Goal: Task Accomplishment & Management: Use online tool/utility

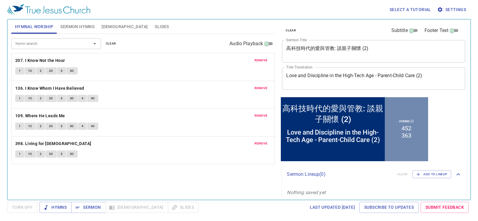
click at [179, 45] on div "Hymn search Hymn search clear Audio Playback" at bounding box center [143, 43] width 264 height 19
click at [261, 60] on span "remove" at bounding box center [261, 60] width 13 height 5
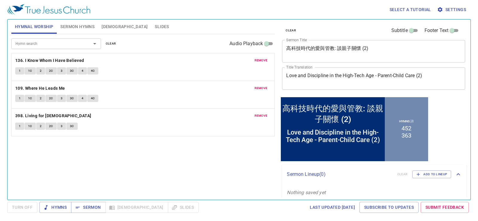
click at [261, 60] on span "remove" at bounding box center [261, 60] width 13 height 5
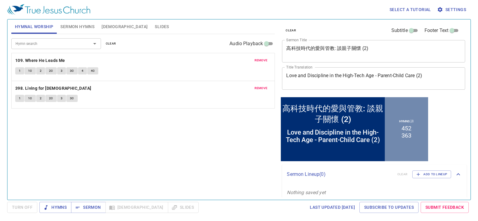
click at [261, 60] on span "remove" at bounding box center [261, 60] width 13 height 5
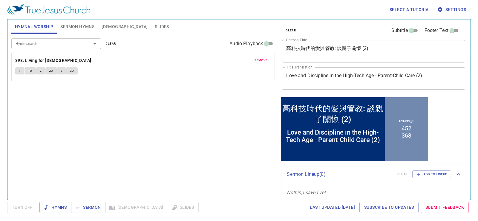
click at [261, 60] on span "remove" at bounding box center [261, 60] width 13 height 5
click at [366, 49] on textarea "高科技時代的愛與管教: 談親子關懷 (2)" at bounding box center [373, 50] width 175 height 11
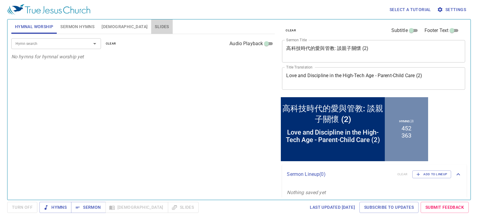
click at [155, 25] on span "Slides" at bounding box center [162, 26] width 14 height 7
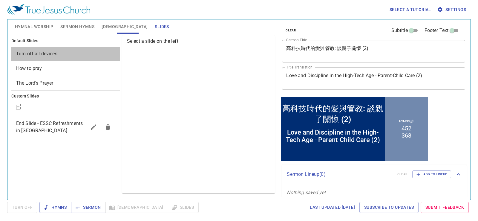
click at [38, 55] on span "Turn off all devices" at bounding box center [36, 54] width 41 height 6
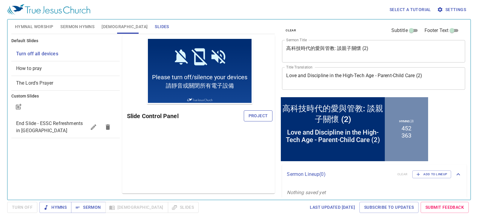
click at [261, 118] on span "Project" at bounding box center [258, 115] width 19 height 7
click at [356, 46] on textarea "高科技時代的愛與管教: 談親子關懷 (2)" at bounding box center [373, 50] width 175 height 11
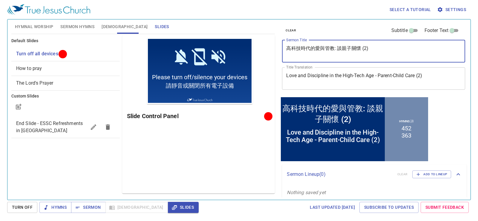
click at [356, 46] on textarea "高科技時代的愛與管教: 談親子關懷 (2)" at bounding box center [373, 50] width 175 height 11
click at [369, 75] on textarea "Love and Discipline in the High-Tech Age - Parent-Child Care (2)" at bounding box center [373, 78] width 175 height 11
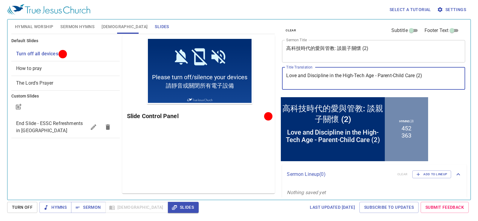
click at [369, 75] on textarea "Love and Discipline in the High-Tech Age - Parent-Child Care (2)" at bounding box center [373, 78] width 175 height 11
click at [370, 75] on textarea "Love and Discipline in the High-Tech Age - Parent-Child Care (2)" at bounding box center [373, 78] width 175 height 11
click at [337, 77] on textarea "Love and Discipline in the High-Tech Age - Parent-Child Care (2)" at bounding box center [373, 78] width 175 height 11
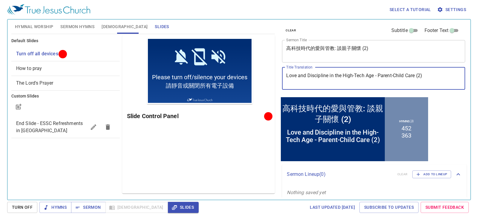
click at [84, 31] on button "Sermon Hymns" at bounding box center [77, 26] width 41 height 14
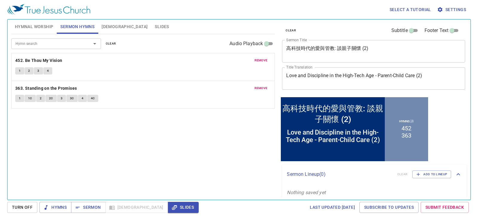
click at [39, 30] on span "Hymnal Worship" at bounding box center [34, 26] width 39 height 7
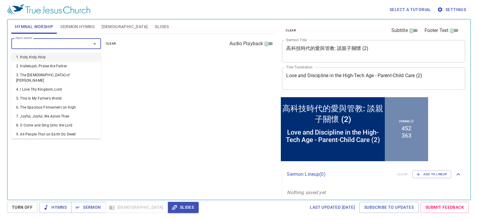
click at [44, 45] on input "Hymn search" at bounding box center [47, 43] width 68 height 7
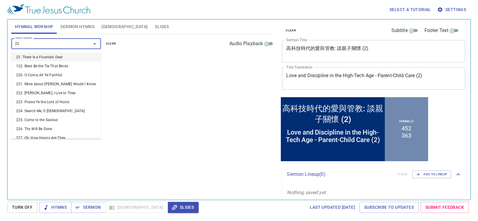
type input "225"
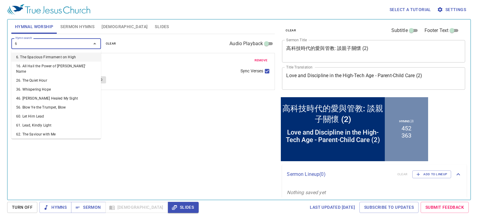
type input "67"
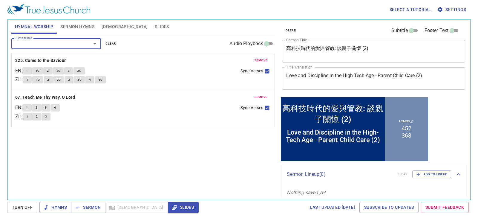
click at [88, 28] on span "Sermon Hymns" at bounding box center [77, 26] width 34 height 7
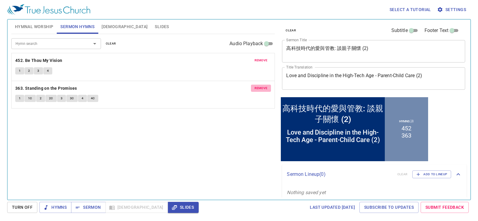
click at [259, 87] on span "remove" at bounding box center [261, 87] width 13 height 5
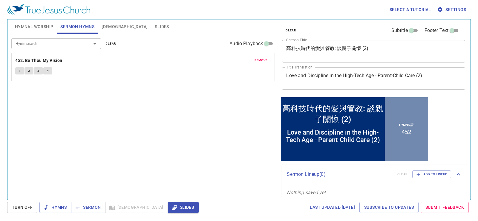
click at [261, 60] on span "remove" at bounding box center [261, 60] width 13 height 5
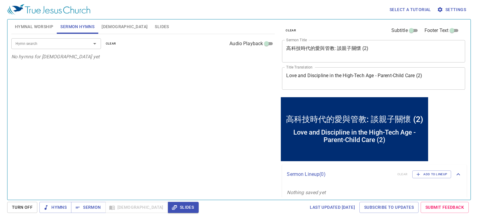
click at [48, 24] on span "Hymnal Worship" at bounding box center [34, 26] width 39 height 7
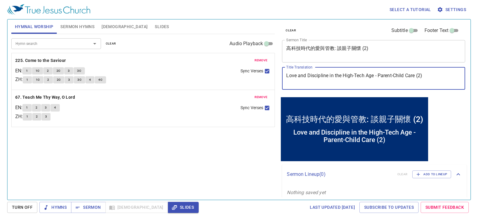
click at [344, 81] on textarea "Love and Discipline in the High-Tech Age - Parent-Child Care (2)" at bounding box center [373, 78] width 175 height 11
click at [344, 80] on textarea "Love and Discipline in the High-Tech Age - Parent-Child Care (2)" at bounding box center [373, 78] width 175 height 11
paste textarea "Guarding the Gate of the Mind (Deut 6:6–9"
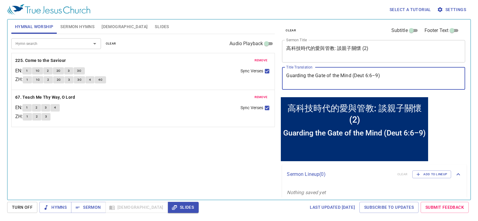
type textarea "Guarding the Gate of the Mind (Deut 6:6–9)"
click at [367, 48] on textarea "高科技時代的愛與管教: 談親子關懷 (2)" at bounding box center [373, 50] width 175 height 11
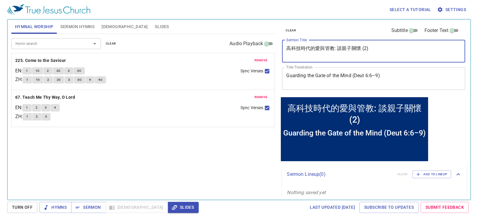
click at [367, 48] on textarea "高科技時代的愛與管教: 談親子關懷 (2)" at bounding box center [373, 50] width 175 height 11
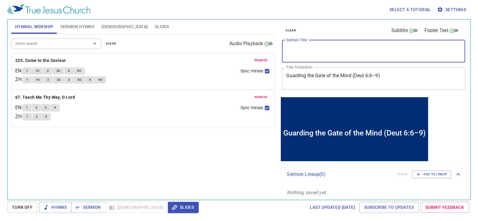
click at [300, 57] on textarea "Sermon Title" at bounding box center [373, 50] width 175 height 11
paste textarea "守護心靈的門戶 ([DEMOGRAPHIC_DATA] 6:6–9)"
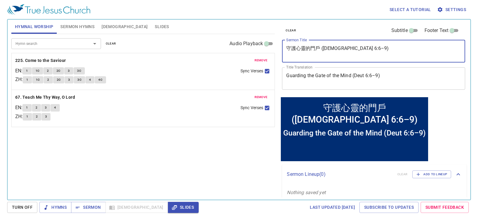
type textarea "守護心靈的門戶 ([DEMOGRAPHIC_DATA] 6:6–9)"
click at [416, 77] on textarea "Guarding the Gate of the Mind (Deut 6:6–9)" at bounding box center [373, 78] width 175 height 11
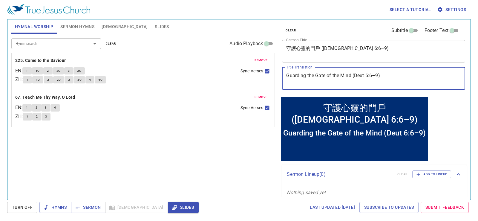
click at [363, 73] on textarea "Guarding the Gate of the Mind (Deut 6:6–9)" at bounding box center [373, 78] width 175 height 11
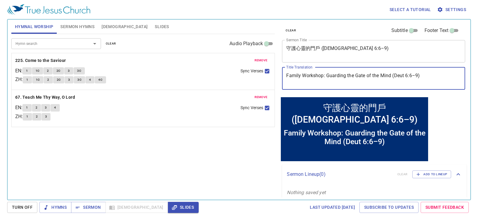
type textarea "Family Workshop: Guarding the Gate of the Mind (Deut 6:6–9)"
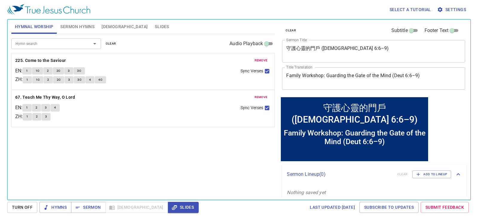
click at [209, 154] on div "Hymn search Hymn search clear Audio Playback remove 225. Come to the Saviour EN…" at bounding box center [143, 114] width 264 height 160
click at [41, 62] on b "225. Come to the Saviour" at bounding box center [40, 60] width 51 height 7
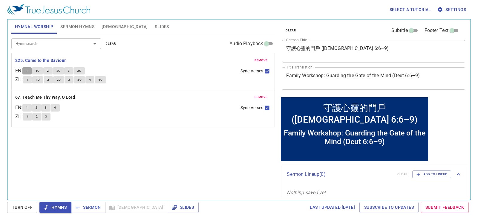
click at [28, 69] on span "1" at bounding box center [27, 70] width 2 height 5
click at [36, 68] on button "1C" at bounding box center [37, 70] width 11 height 7
click at [73, 27] on span "Sermon Hymns" at bounding box center [77, 26] width 34 height 7
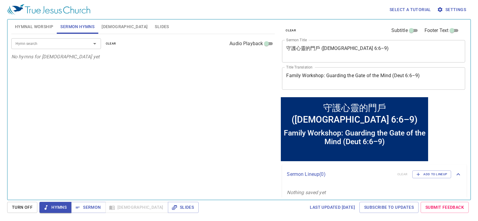
click at [54, 46] on input "Hymn search" at bounding box center [47, 43] width 68 height 7
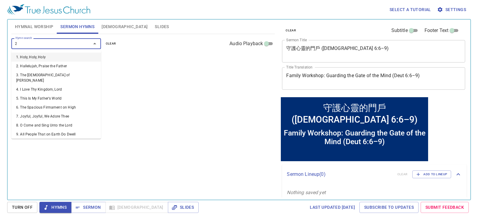
type input "24"
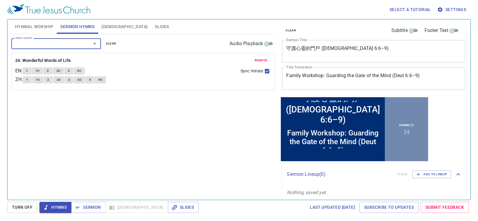
click at [51, 23] on span "Hymnal Worship" at bounding box center [34, 26] width 39 height 7
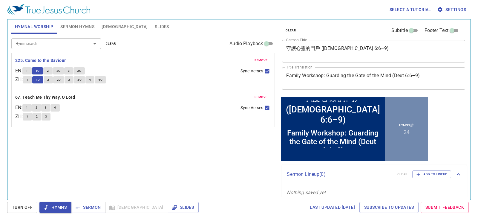
click at [52, 69] on button "2" at bounding box center [47, 70] width 9 height 7
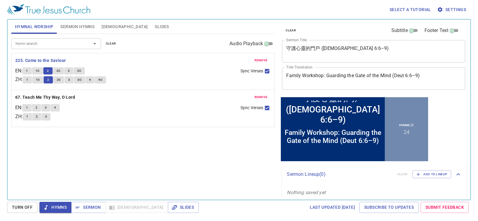
click at [58, 74] on button "2C" at bounding box center [58, 70] width 11 height 7
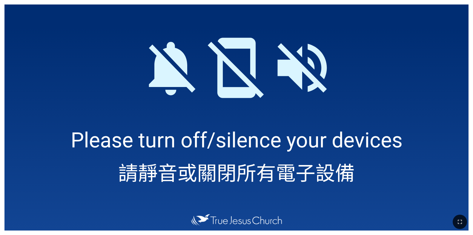
drag, startPoint x: 465, startPoint y: 223, endPoint x: 516, endPoint y: 271, distance: 69.5
click at [465, 223] on button "button" at bounding box center [460, 222] width 14 height 14
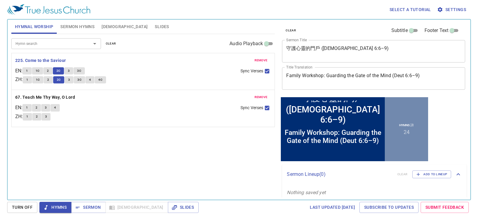
click at [73, 72] on button "3" at bounding box center [68, 70] width 9 height 7
click at [81, 69] on span "3C" at bounding box center [79, 70] width 4 height 5
click at [71, 97] on b "67. Teach Me Thy Way, O Lord" at bounding box center [45, 97] width 60 height 7
click at [31, 107] on button "1" at bounding box center [26, 107] width 9 height 7
click at [371, 73] on textarea "Family Workshop: Guarding the Gate of the Mind (Deut 6:6–9)" at bounding box center [373, 78] width 175 height 11
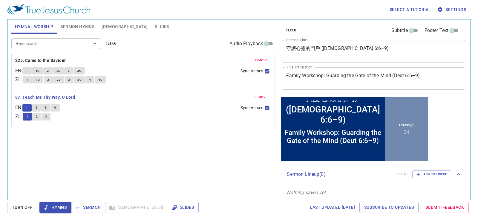
click at [371, 73] on textarea "Family Workshop: Guarding the Gate of the Mind (Deut 6:6–9)" at bounding box center [373, 78] width 175 height 11
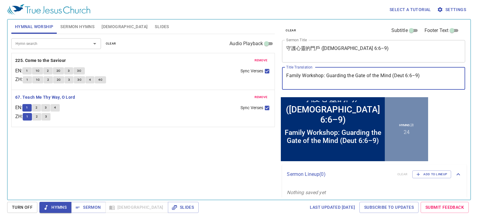
click at [371, 73] on textarea "Family Workshop: Guarding the Gate of the Mind (Deut 6:6–9)" at bounding box center [373, 78] width 175 height 11
click at [64, 133] on div "Hymn search Hymn search clear Audio Playback remove 225. Come to the Saviour EN…" at bounding box center [143, 114] width 264 height 160
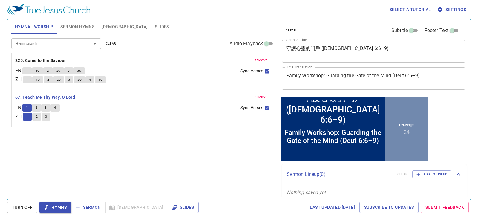
click at [41, 106] on button "2" at bounding box center [36, 107] width 9 height 7
click at [39, 97] on b "67. Teach Me Thy Way, O Lord" at bounding box center [45, 97] width 60 height 7
click at [90, 27] on span "Sermon Hymns" at bounding box center [77, 26] width 34 height 7
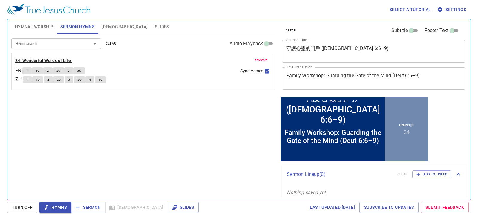
click at [61, 58] on b "24. Wonderful Words of Life" at bounding box center [43, 60] width 56 height 7
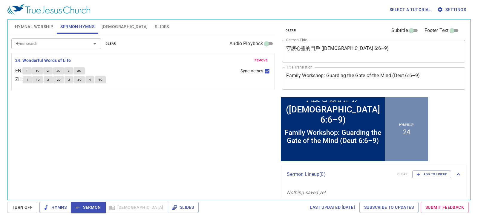
click at [27, 69] on button "1" at bounding box center [26, 70] width 9 height 7
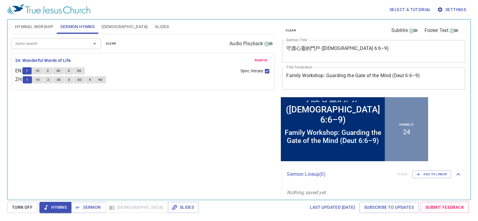
click at [40, 68] on span "1C" at bounding box center [38, 70] width 4 height 5
click at [330, 51] on textarea "守護心靈的門戶 ([DEMOGRAPHIC_DATA] 6:6–9)" at bounding box center [373, 50] width 175 height 11
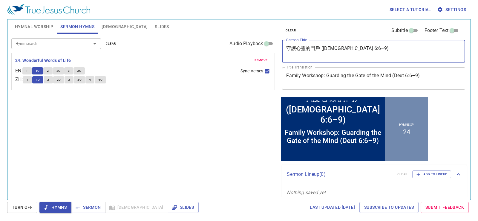
click at [330, 51] on textarea "守護心靈的門戶 ([DEMOGRAPHIC_DATA] 6:6–9)" at bounding box center [373, 50] width 175 height 11
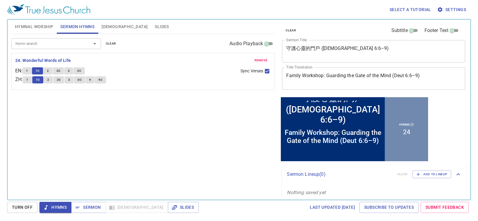
click at [52, 71] on button "2" at bounding box center [47, 70] width 9 height 7
click at [61, 70] on span "2C" at bounding box center [58, 70] width 4 height 5
click at [73, 68] on button "3" at bounding box center [68, 70] width 9 height 7
click at [77, 68] on button "3C" at bounding box center [78, 70] width 11 height 7
click at [91, 79] on span "4" at bounding box center [90, 79] width 2 height 5
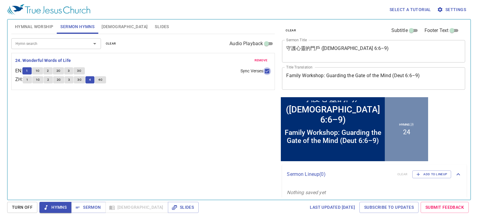
click at [266, 69] on input "Sync Verses" at bounding box center [267, 72] width 8 height 8
checkbox input "false"
click at [73, 71] on button "3" at bounding box center [68, 70] width 9 height 7
click at [81, 70] on span "3C" at bounding box center [79, 70] width 4 height 5
click at [97, 77] on button "4C" at bounding box center [100, 79] width 11 height 7
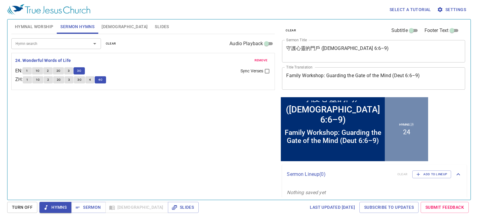
click at [136, 118] on div "Hymn search Hymn search clear Audio Playback remove 24. Wonderful Words of Life…" at bounding box center [143, 114] width 264 height 160
click at [57, 60] on b "24. Wonderful Words of Life" at bounding box center [43, 60] width 56 height 7
click at [83, 128] on div "Hymn search Hymn search clear Audio Playback remove 24. Wonderful Words of Life…" at bounding box center [143, 114] width 264 height 160
click at [362, 44] on div "守護心靈的門戶 (申命記 6:6–9) x Sermon Title" at bounding box center [373, 51] width 183 height 22
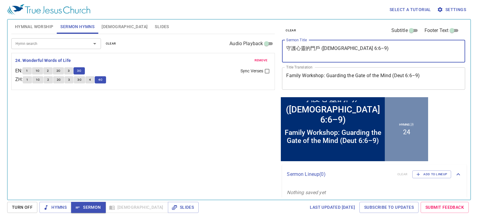
click at [321, 50] on textarea "守護心靈的門戶 (申命記 6:6–9)" at bounding box center [373, 50] width 175 height 11
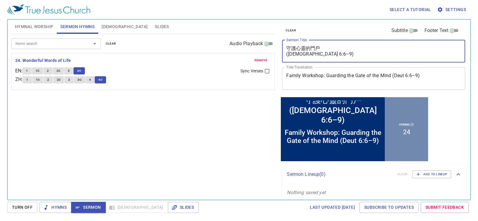
type textarea "守護心靈的門戶 (申命記 6:6–9)"
click at [329, 76] on textarea "Family Workshop: Guarding the Gate of the Mind (Deut 6:6–9)" at bounding box center [373, 78] width 175 height 11
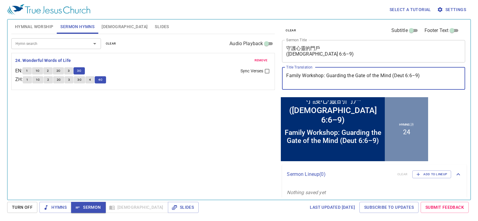
click at [326, 77] on textarea "Family Workshop: Guarding the Gate of the Mind (Deut 6:6–9)" at bounding box center [373, 78] width 175 height 11
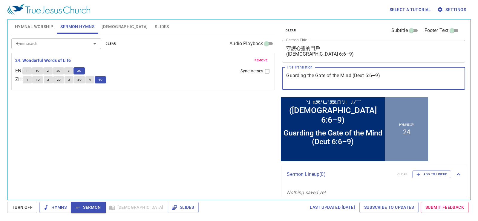
type textarea "Guarding the Gate of the Mind (Deut 6:6–9)"
click at [184, 125] on div "Hymn search Hymn search clear Audio Playback remove 24. Wonderful Words of Life…" at bounding box center [143, 114] width 264 height 160
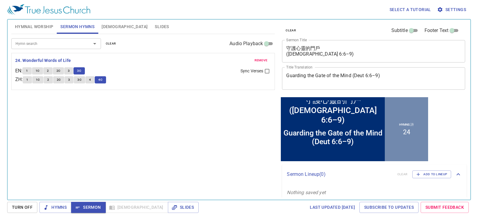
click at [117, 133] on div "Hymn search Hymn search clear Audio Playback remove 24. Wonderful Words of Life…" at bounding box center [143, 114] width 264 height 160
click at [138, 148] on div "Hymn search Hymn search clear Audio Playback remove 24. Wonderful Words of Life…" at bounding box center [143, 114] width 264 height 160
click at [104, 27] on span "[DEMOGRAPHIC_DATA]" at bounding box center [125, 26] width 46 height 7
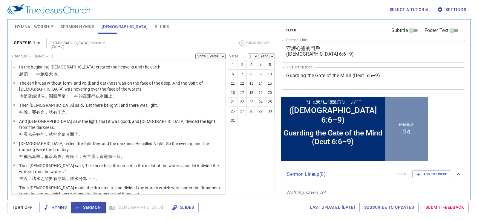
click at [33, 44] on b "Genesis 1" at bounding box center [25, 42] width 22 height 7
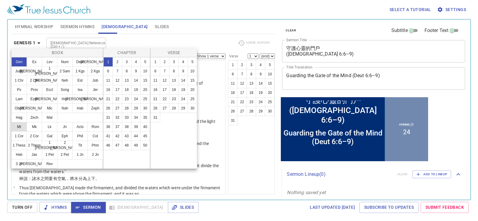
click at [23, 128] on button "Mt" at bounding box center [19, 127] width 16 height 10
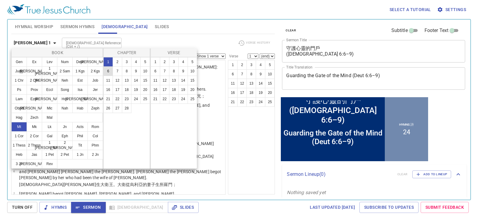
click at [111, 73] on button "6" at bounding box center [108, 71] width 10 height 10
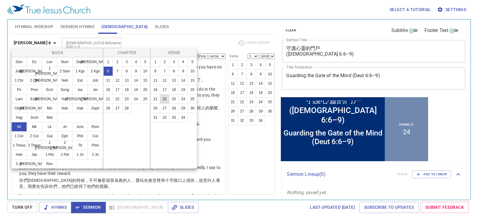
click at [167, 99] on button "22" at bounding box center [165, 99] width 10 height 10
select select "22"
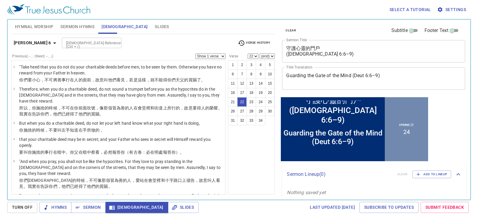
scroll to position [384, 0]
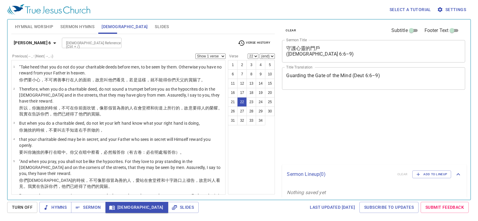
select select "22"
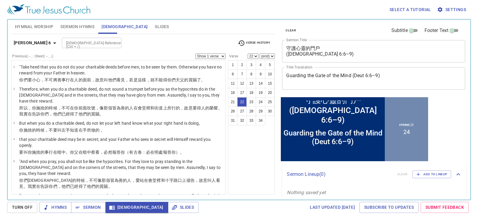
scroll to position [384, 0]
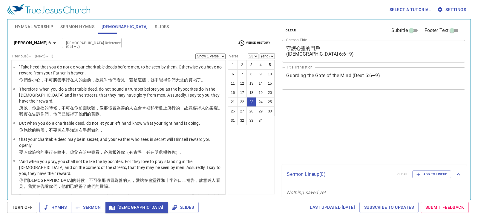
select select "23"
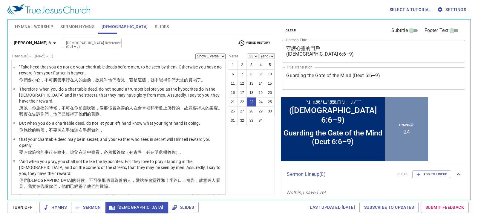
scroll to position [384, 0]
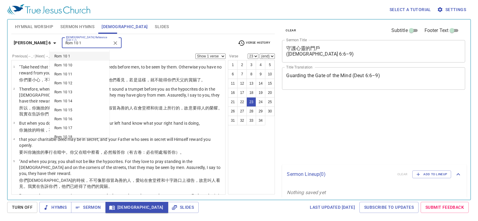
select select "23"
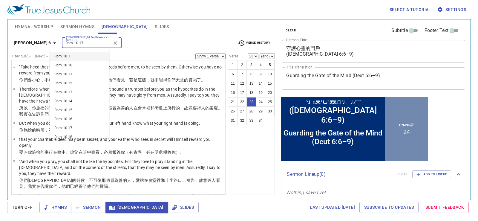
type input "Rom 10 17"
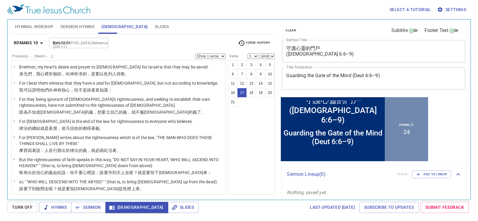
select select "17"
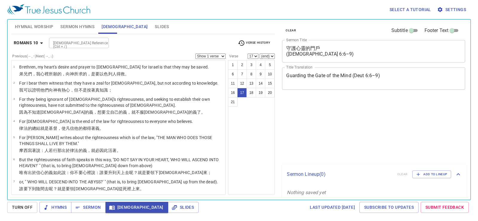
select select "17"
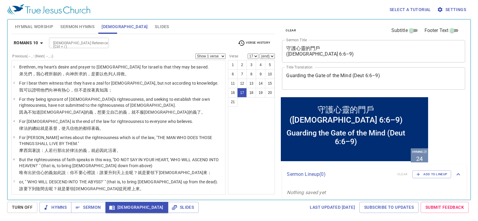
scroll to position [293, 0]
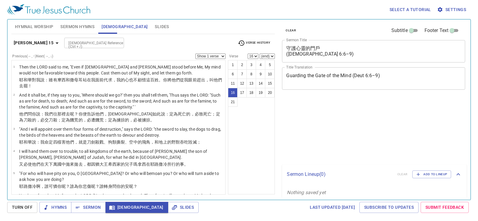
select select "16"
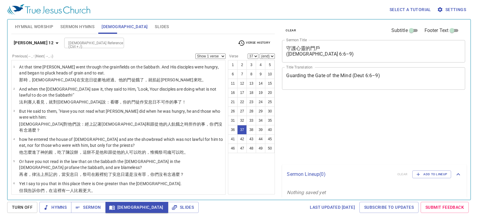
select select "37"
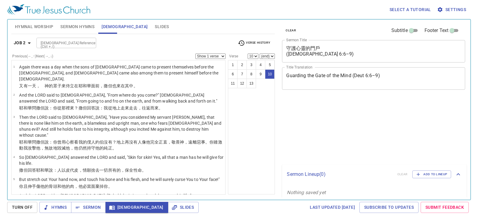
select select "10"
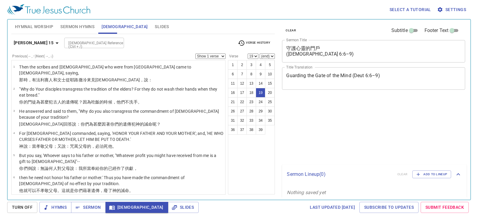
select select "19"
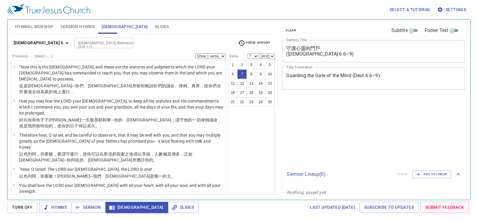
select select "7"
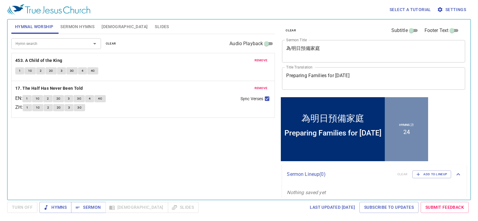
click at [171, 160] on div "Hymn search Hymn search clear Audio Playback remove 453. A Child of the King 1 …" at bounding box center [143, 114] width 264 height 160
click at [91, 139] on div "Hymn search Hymn search clear Audio Playback remove 453. A Child of the King 1 …" at bounding box center [143, 114] width 264 height 160
click at [94, 206] on span "Sermon" at bounding box center [88, 206] width 25 height 7
click at [114, 22] on button "[DEMOGRAPHIC_DATA]" at bounding box center [124, 26] width 53 height 14
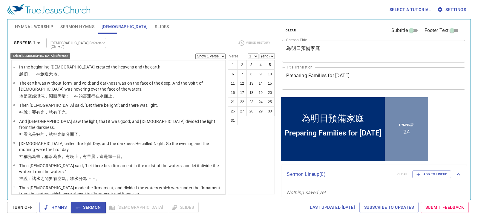
click at [29, 40] on b "Genesis 1" at bounding box center [25, 42] width 22 height 7
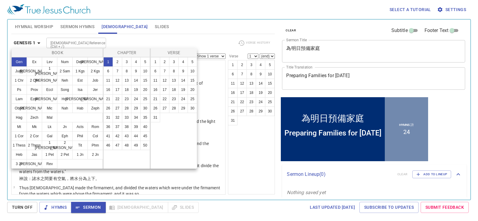
click at [76, 45] on div at bounding box center [239, 110] width 478 height 221
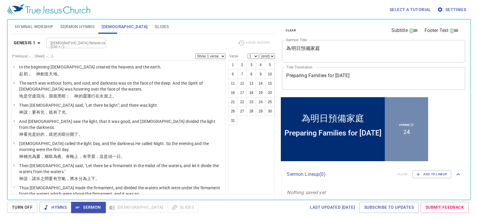
click at [78, 41] on input "[DEMOGRAPHIC_DATA] Reference (Ctrl + /)" at bounding box center [71, 42] width 46 height 7
click at [77, 57] on li "Ps 128" at bounding box center [76, 56] width 60 height 9
type input "ps 128"
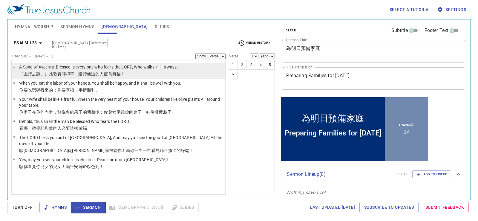
click at [107, 68] on p "A Song of Ascents. Blessed is every one who fears the LORD, Who walks in His wa…" at bounding box center [98, 67] width 159 height 6
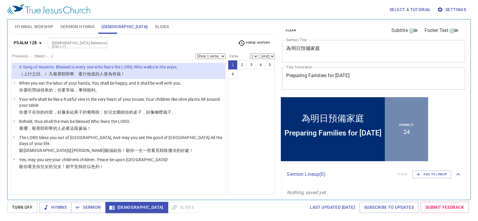
click at [266, 54] on select "(end) 2 3 4 5 6" at bounding box center [267, 55] width 15 height 5
select select "4"
click at [260, 53] on select "(end) 2 3 4 5 6" at bounding box center [267, 55] width 15 height 5
click at [240, 94] on div "1 2 3 4 5 6" at bounding box center [251, 127] width 47 height 134
click at [244, 68] on button "2" at bounding box center [242, 65] width 10 height 10
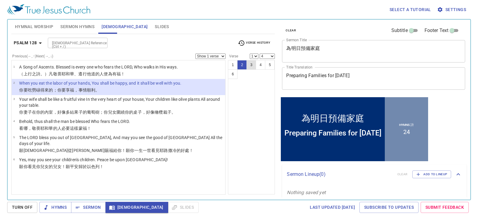
click at [247, 65] on button "3" at bounding box center [251, 65] width 10 height 10
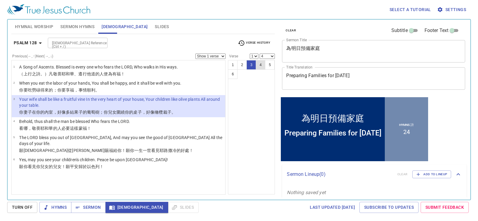
click at [258, 67] on button "4" at bounding box center [261, 65] width 10 height 10
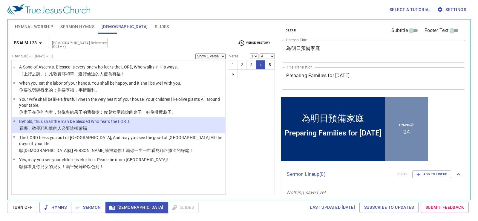
click at [315, 49] on textarea "為明日預備家庭" at bounding box center [373, 50] width 175 height 11
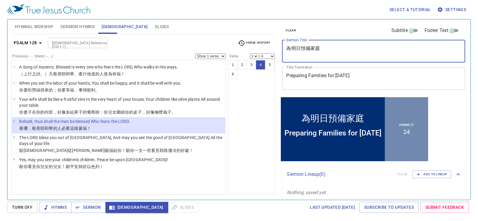
click at [315, 49] on textarea "為明日預備家庭" at bounding box center [373, 50] width 175 height 11
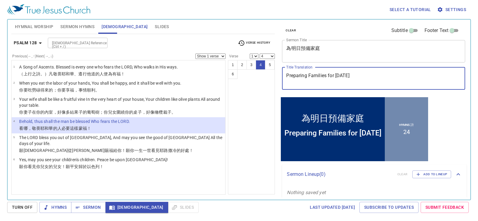
click at [312, 74] on textarea "Preparing Families for [DATE]" at bounding box center [373, 78] width 175 height 11
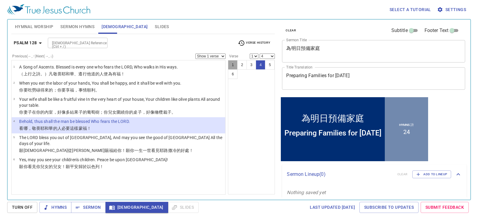
click at [233, 65] on button "1" at bounding box center [233, 65] width 10 height 10
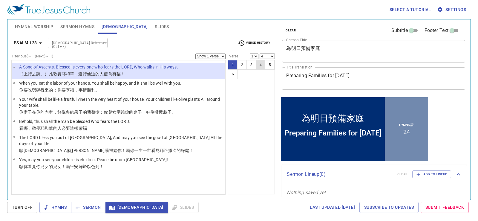
click at [262, 63] on button "4" at bounding box center [261, 65] width 10 height 10
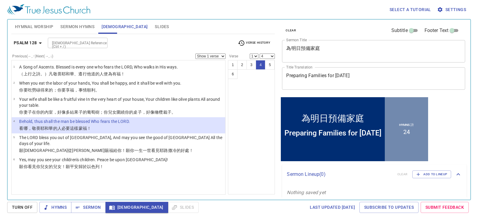
click at [246, 126] on div "1 2 3 4 5 6" at bounding box center [251, 127] width 47 height 134
click at [68, 45] on input "[DEMOGRAPHIC_DATA] Reference (Ctrl + /)" at bounding box center [73, 42] width 46 height 7
type input "prov 9 10"
select select "10"
select select
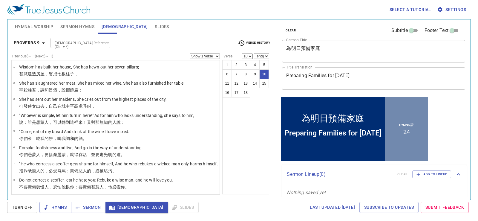
scroll to position [101, 0]
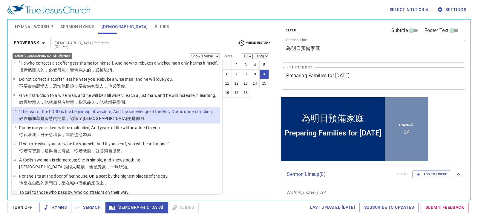
click at [32, 43] on b "Proverbs 9" at bounding box center [27, 42] width 26 height 7
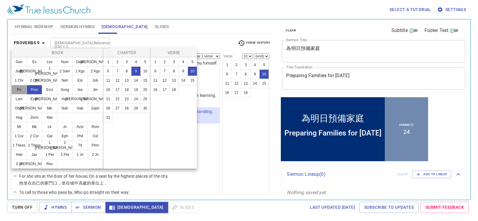
click at [23, 89] on button "Ps" at bounding box center [19, 90] width 16 height 10
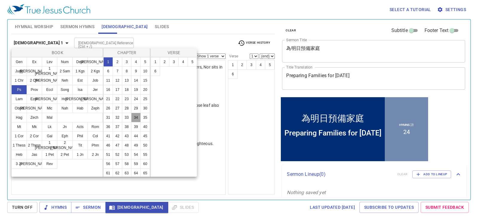
click at [131, 122] on button "34" at bounding box center [136, 118] width 10 height 10
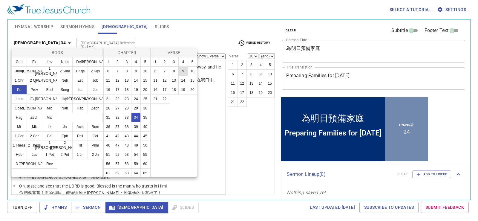
click at [186, 70] on button "9" at bounding box center [183, 71] width 10 height 10
select select "9"
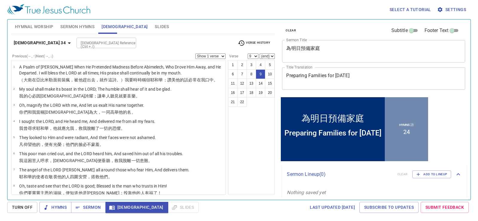
scroll to position [79, 0]
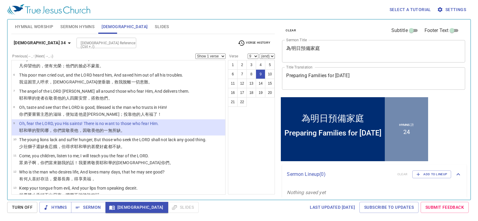
click at [256, 112] on div "1 2 3 4 5 6 7 8 9 10 11 12 13 14 15 16 17 18 19 20 21 22" at bounding box center [251, 127] width 47 height 134
click at [94, 41] on div "[DEMOGRAPHIC_DATA] Reference (Ctrl + /)" at bounding box center [106, 43] width 60 height 10
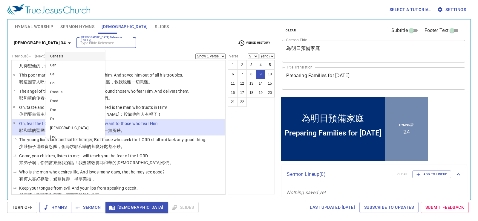
click at [84, 40] on input "[DEMOGRAPHIC_DATA] Reference (Ctrl + /)" at bounding box center [101, 42] width 46 height 7
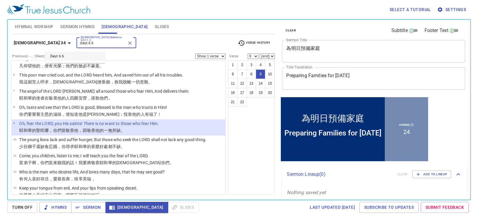
type input "deut 6 6"
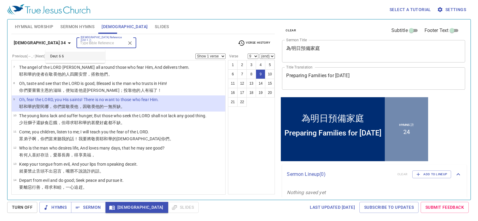
select select "6"
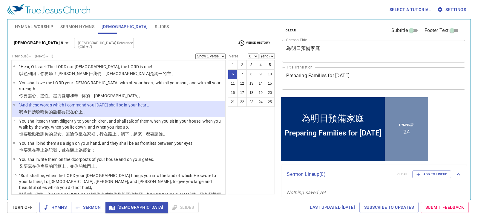
click at [215, 55] on select "Show 1 verse Show 2 verses Show 3 verses Show 4 verses Show 5 verses" at bounding box center [210, 55] width 30 height 5
select select "2"
click at [195, 53] on select "Show 1 verse Show 2 verses Show 3 verses Show 4 verses Show 5 verses" at bounding box center [210, 55] width 30 height 5
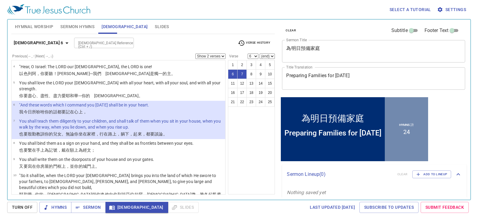
click at [267, 139] on div "1 2 3 4 5 6 7 8 9 10 11 12 13 14 15 16 17 18 19 20 21 22 23 24 25" at bounding box center [251, 127] width 47 height 134
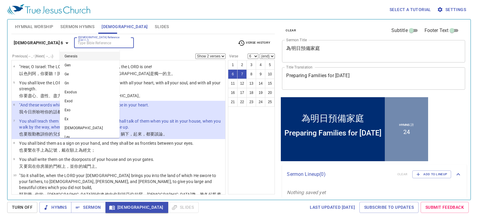
click at [77, 41] on input "[DEMOGRAPHIC_DATA] Reference (Ctrl + /)" at bounding box center [99, 42] width 46 height 7
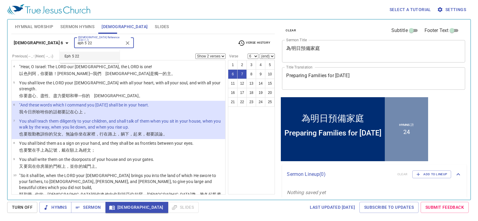
type input "eph 5 22"
select select "1"
select select "22"
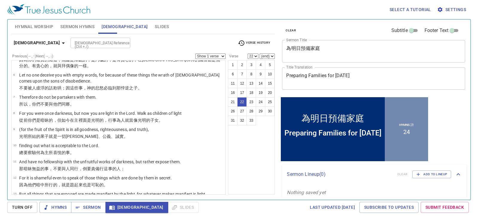
scroll to position [318, 0]
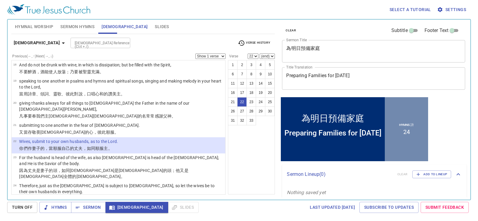
click at [270, 54] on select "(end) 23 24 25 26 27 28 29 30 31 32 33" at bounding box center [267, 55] width 15 height 5
select select "25"
click at [260, 53] on select "(end) 23 24 25 26 27 28 29 30 31 32 33" at bounding box center [267, 55] width 15 height 5
click at [241, 100] on button "22" at bounding box center [242, 102] width 10 height 10
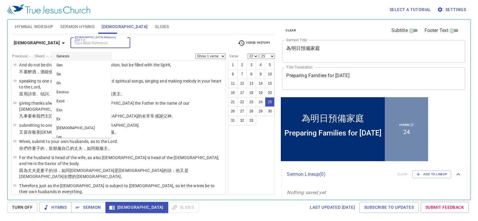
click at [92, 42] on input "[DEMOGRAPHIC_DATA] Reference (Ctrl + /)" at bounding box center [95, 42] width 46 height 7
click at [92, 106] on li "1 Pet 3 7" at bounding box center [82, 109] width 60 height 9
type input "1 pet 3"
select select "7"
select select
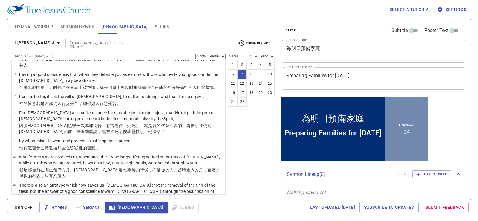
scroll to position [76, 0]
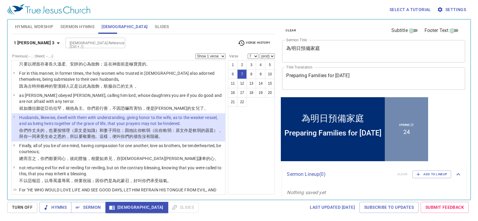
click at [94, 42] on div "[DEMOGRAPHIC_DATA] Reference (Ctrl + /)" at bounding box center [95, 43] width 60 height 10
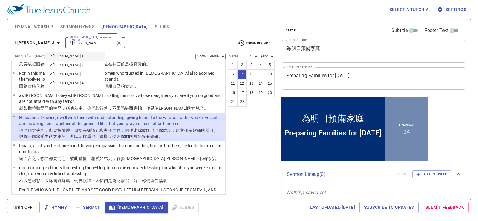
click at [77, 57] on li "2 [PERSON_NAME] 1" at bounding box center [75, 56] width 60 height 9
type input "2 [PERSON_NAME]"
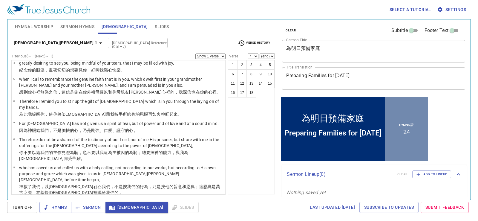
scroll to position [0, 0]
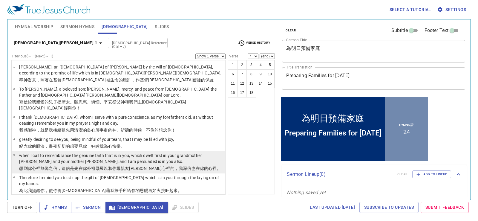
click at [127, 152] on p "when I call to remembrance the genuine faith that is in you, which dwelt first …" at bounding box center [121, 158] width 204 height 12
select select "5"
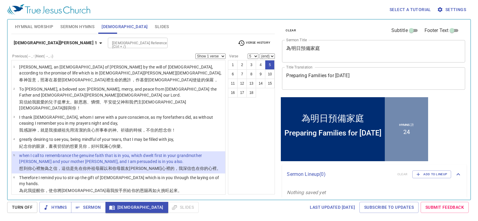
click at [110, 41] on input "[DEMOGRAPHIC_DATA] Reference (Ctrl + /)" at bounding box center [133, 42] width 46 height 7
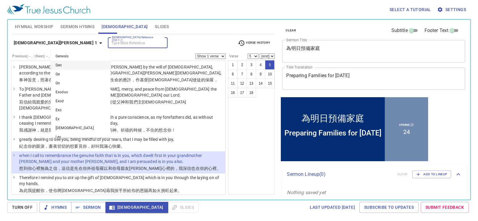
click at [90, 63] on li "Gen" at bounding box center [81, 65] width 60 height 9
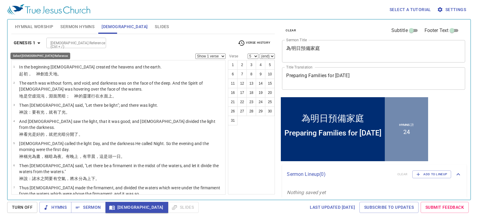
click at [30, 45] on b "Genesis 1" at bounding box center [25, 42] width 22 height 7
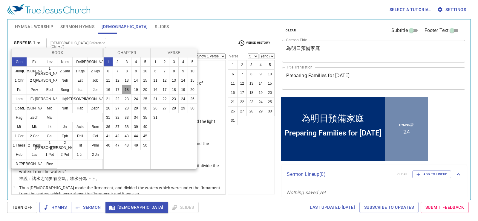
click at [127, 91] on button "18" at bounding box center [127, 90] width 10 height 10
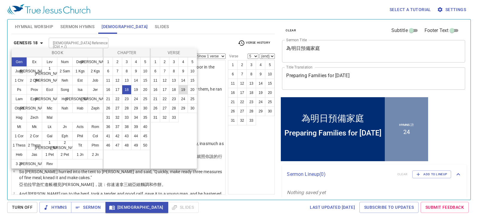
click at [186, 90] on button "19" at bounding box center [183, 90] width 10 height 10
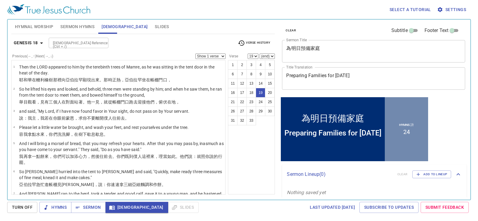
scroll to position [318, 0]
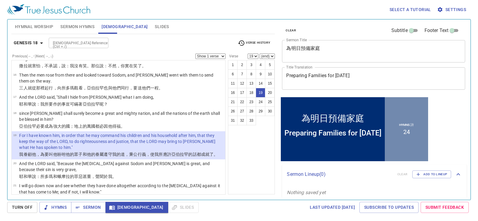
click at [257, 139] on div "1 2 3 4 5 6 7 8 9 10 11 12 13 14 15 16 17 18 19 20 21 22 23 24 25 26 27 28 29 3…" at bounding box center [251, 127] width 47 height 134
click at [24, 41] on b "Genesis 18" at bounding box center [26, 42] width 24 height 7
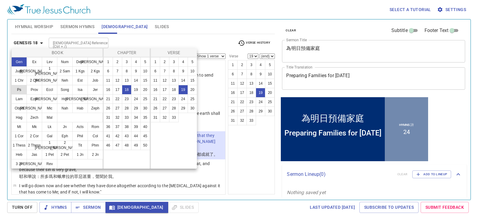
click at [20, 88] on button "Ps" at bounding box center [19, 90] width 16 height 10
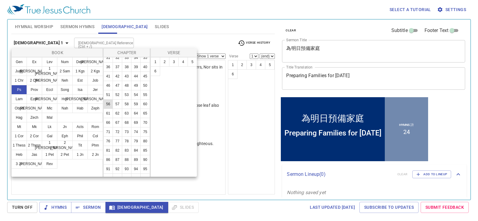
scroll to position [90, 0]
click at [122, 116] on button "78" at bounding box center [127, 111] width 10 height 10
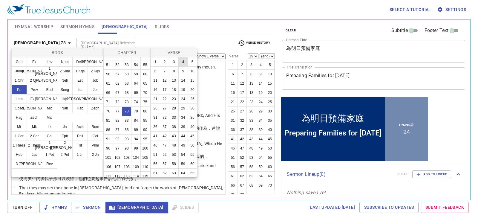
click at [181, 61] on button "4" at bounding box center [183, 62] width 10 height 10
select select "4"
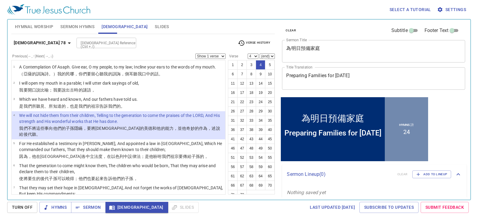
click at [265, 54] on select "(end) 5 6 7 8 9 10 11 12 13 14 15 16 17 18 19 20 21 22 23 24 25 26 27 28 29 30 …" at bounding box center [267, 55] width 15 height 5
select select "7"
click at [260, 53] on select "(end) 5 6 7 8 9 10 11 12 13 14 15 16 17 18 19 20 21 22 23 24 25 26 27 28 29 30 …" at bounding box center [267, 55] width 15 height 5
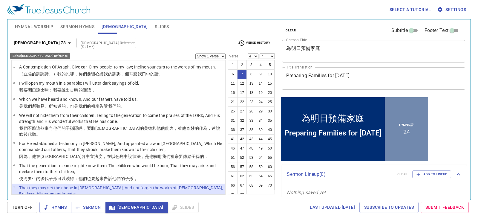
click at [33, 44] on b "[DEMOGRAPHIC_DATA] 78" at bounding box center [40, 42] width 52 height 7
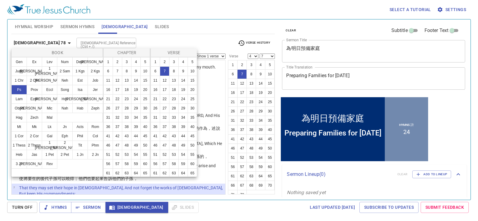
click at [79, 39] on div at bounding box center [239, 110] width 478 height 221
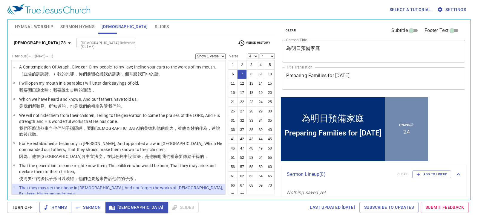
click at [78, 42] on input "[DEMOGRAPHIC_DATA] Reference (Ctrl + /)" at bounding box center [101, 42] width 46 height 7
type input "[PERSON_NAME] 24 15"
select select "15"
select select
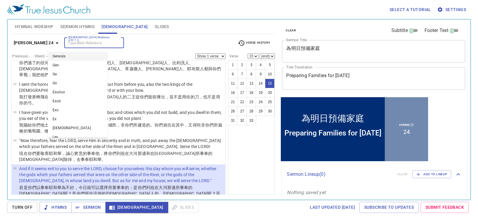
click at [75, 42] on input "[DEMOGRAPHIC_DATA] Reference (Ctrl + /)" at bounding box center [89, 42] width 46 height 7
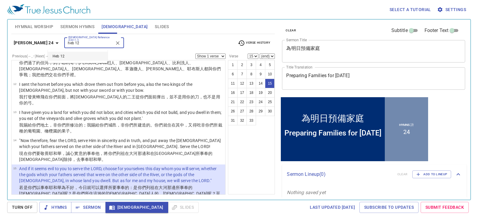
type input "heb 12"
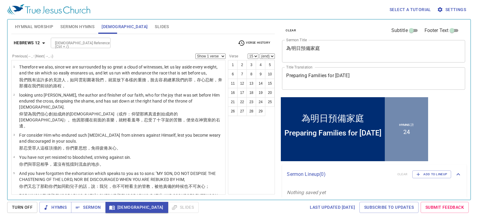
click at [75, 42] on input "[DEMOGRAPHIC_DATA] Reference (Ctrl + /)" at bounding box center [76, 42] width 46 height 7
type input "ps 90"
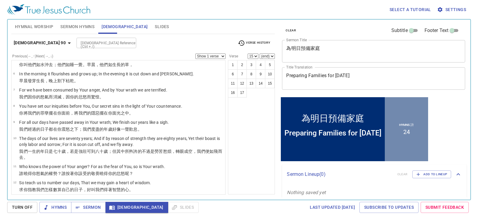
scroll to position [90, 0]
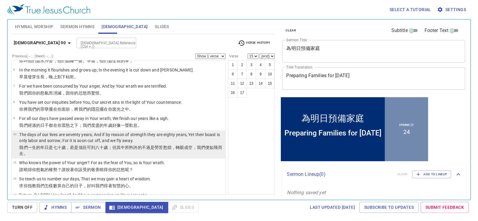
click at [158, 145] on wh7296 "不過是勞苦 愁煩 ，轉眼 成空 ，我們便如飛而去 。" at bounding box center [120, 150] width 203 height 11
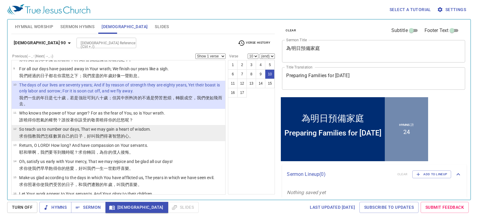
scroll to position [109, 0]
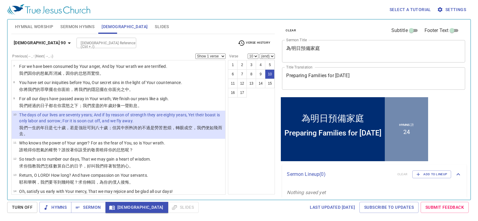
click at [245, 40] on span "Verse History" at bounding box center [254, 42] width 32 height 7
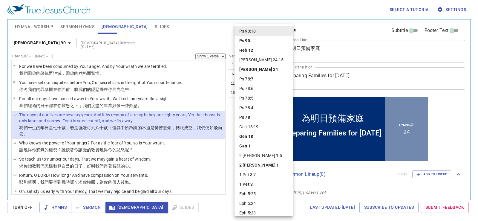
click at [258, 60] on li "[PERSON_NAME] 24:15" at bounding box center [264, 60] width 58 height 10
select select "15"
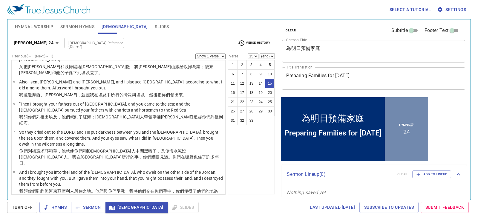
scroll to position [322, 0]
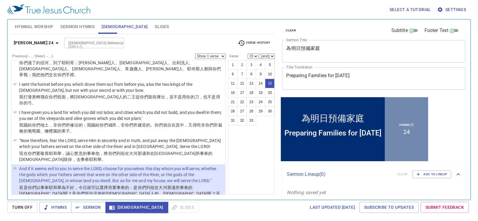
click at [256, 145] on div "1 2 3 4 5 6 7 8 9 10 11 12 13 14 15 16 17 18 19 20 21 22 23 24 25 26 27 28 29 3…" at bounding box center [251, 127] width 47 height 134
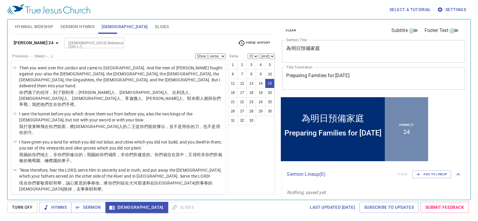
scroll to position [292, 0]
click at [92, 203] on button "Sermon" at bounding box center [88, 207] width 34 height 11
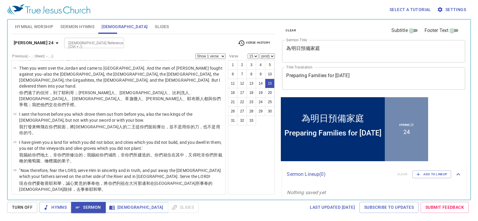
click at [155, 27] on span "Slides" at bounding box center [162, 26] width 14 height 7
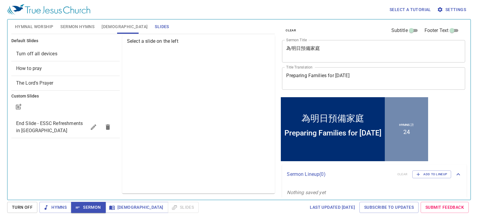
click at [92, 62] on div "How to pray" at bounding box center [65, 68] width 108 height 14
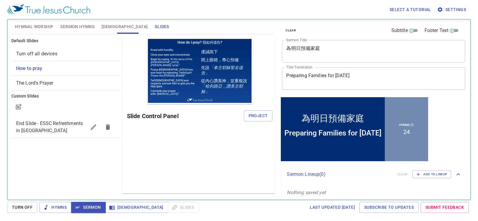
scroll to position [0, 0]
click at [252, 116] on span "Project" at bounding box center [258, 115] width 19 height 7
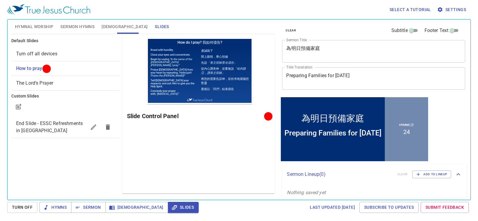
click at [45, 27] on span "Hymnal Worship" at bounding box center [34, 26] width 39 height 7
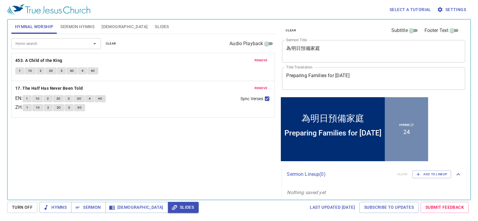
click at [73, 27] on span "Sermon Hymns" at bounding box center [77, 26] width 34 height 7
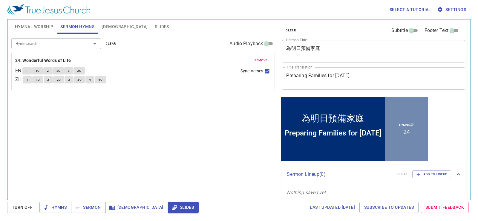
click at [127, 126] on div "Hymn search Hymn search clear Audio Playback remove 24. Wonderful Words of Life…" at bounding box center [143, 114] width 264 height 160
click at [96, 209] on span "Sermon" at bounding box center [88, 206] width 25 height 7
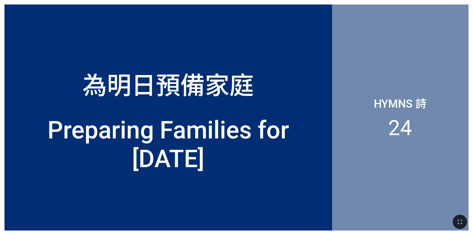
drag, startPoint x: 461, startPoint y: 218, endPoint x: 311, endPoint y: 238, distance: 151.3
click at [461, 218] on icon "button" at bounding box center [460, 221] width 7 height 7
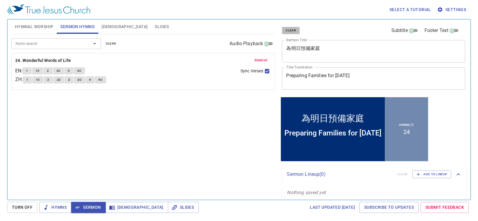
click at [293, 31] on span "clear" at bounding box center [291, 30] width 10 height 5
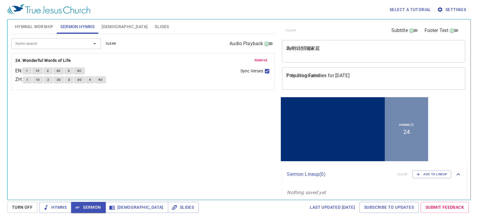
click at [107, 42] on span "clear" at bounding box center [111, 43] width 10 height 5
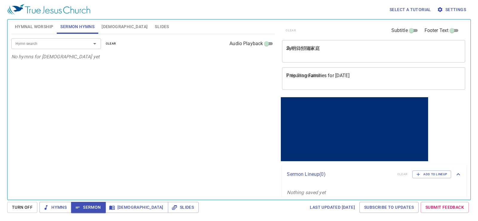
click at [39, 26] on span "Hymnal Worship" at bounding box center [34, 26] width 39 height 7
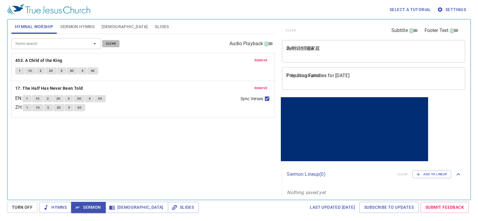
click at [107, 43] on span "clear" at bounding box center [111, 43] width 10 height 5
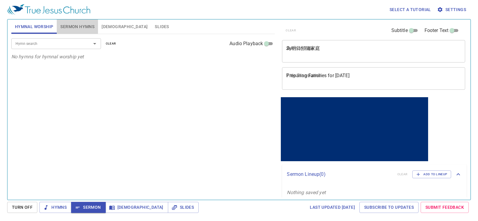
click at [82, 29] on span "Sermon Hymns" at bounding box center [77, 26] width 34 height 7
click at [41, 25] on span "Hymnal Worship" at bounding box center [34, 26] width 39 height 7
